Goal: Find specific page/section: Find specific page/section

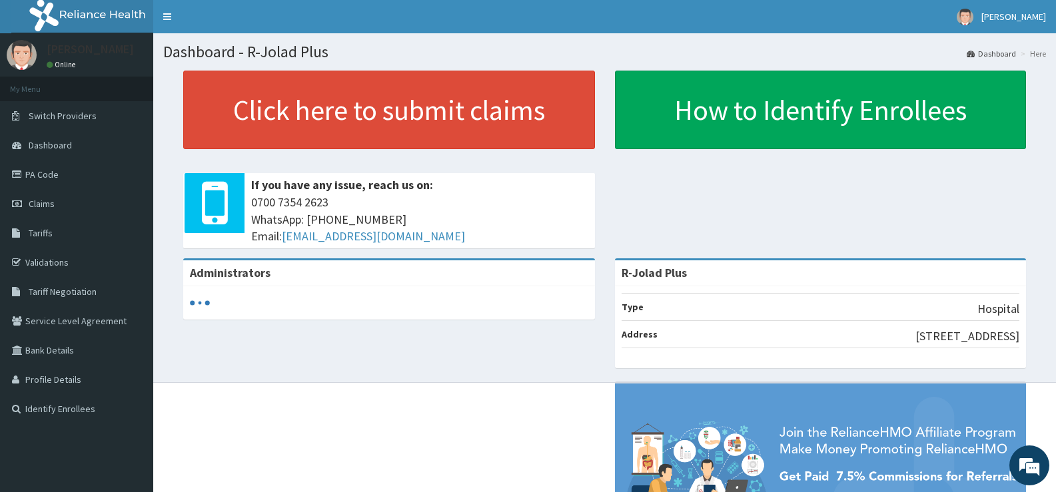
click at [45, 177] on link "PA Code" at bounding box center [76, 174] width 153 height 29
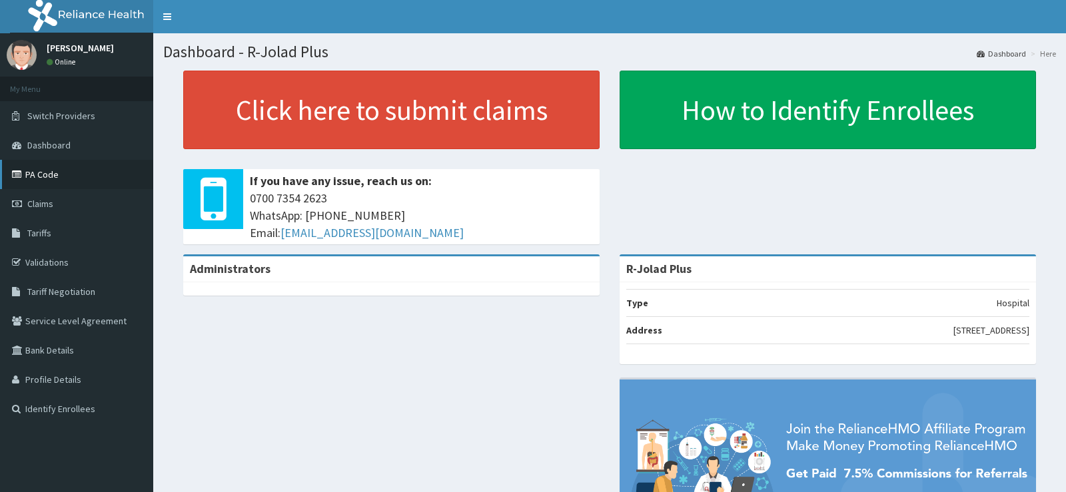
click at [47, 173] on link "PA Code" at bounding box center [76, 174] width 153 height 29
